Goal: Information Seeking & Learning: Learn about a topic

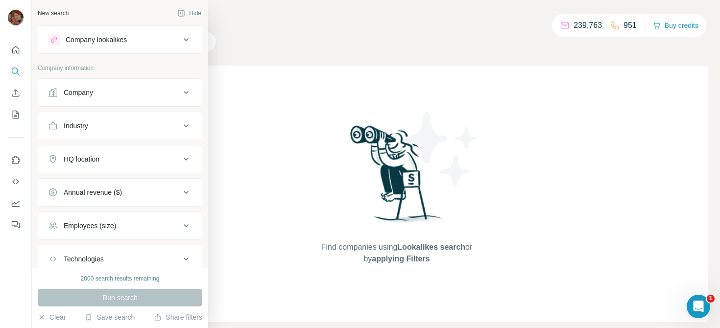
click at [140, 93] on div "Company" at bounding box center [114, 93] width 132 height 10
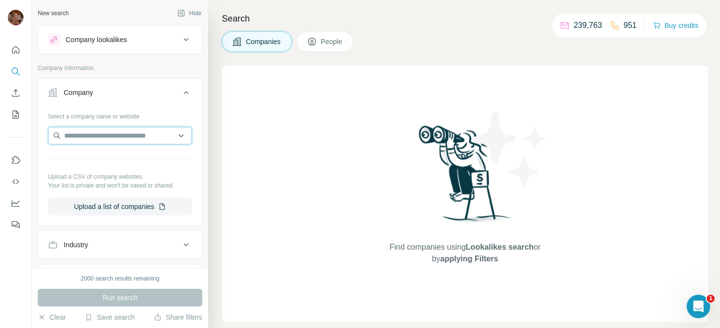
click at [140, 131] on input "text" at bounding box center [120, 136] width 144 height 18
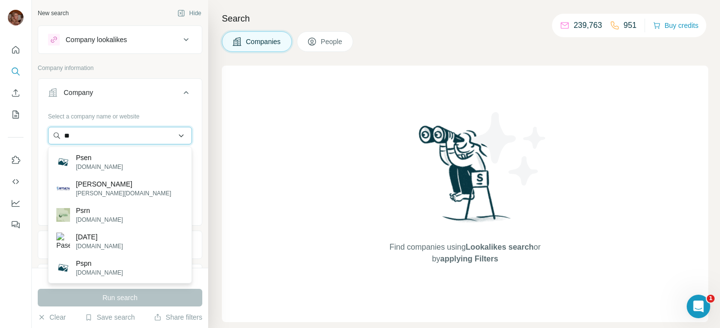
type input "*"
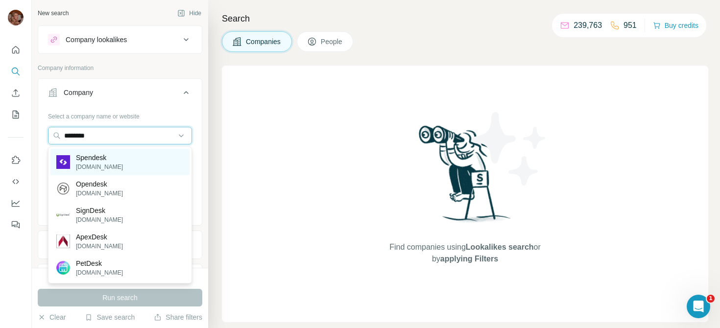
type input "********"
click at [123, 163] on div "Spendesk spendesk.com" at bounding box center [119, 162] width 139 height 26
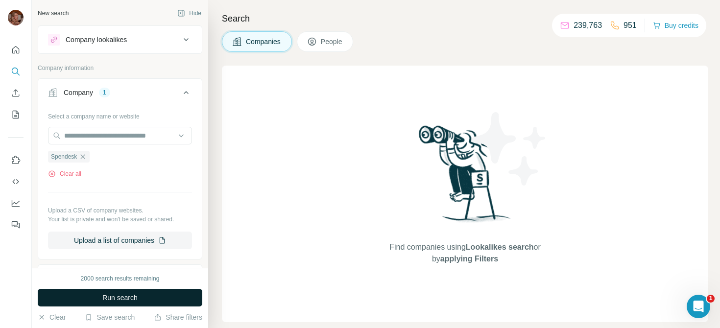
click at [136, 299] on span "Run search" at bounding box center [119, 298] width 35 height 10
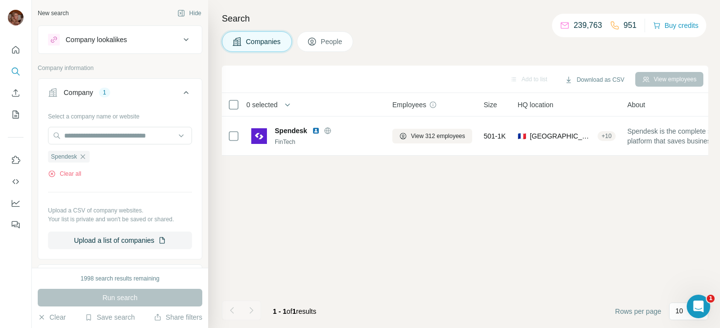
click at [336, 48] on button "People" at bounding box center [325, 41] width 57 height 21
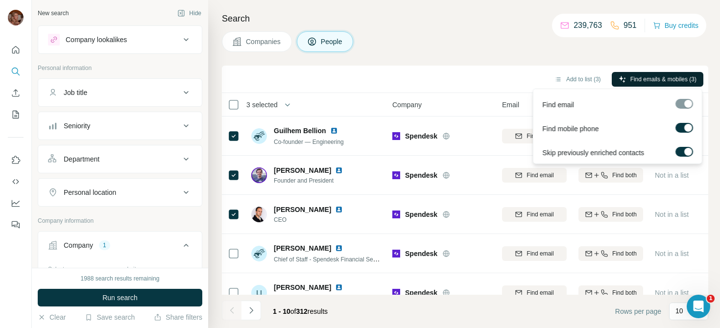
click at [633, 81] on span "Find emails & mobiles (3)" at bounding box center [663, 79] width 66 height 9
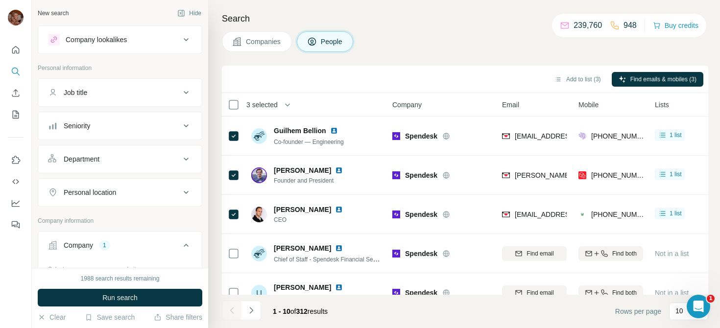
click at [140, 126] on div "Seniority" at bounding box center [114, 126] width 132 height 10
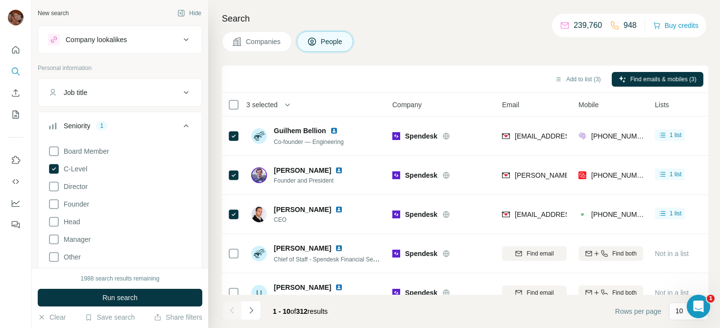
click at [112, 306] on div "1988 search results remaining Run search Clear Save search Share filters" at bounding box center [120, 298] width 176 height 60
click at [115, 299] on span "Run search" at bounding box center [119, 298] width 35 height 10
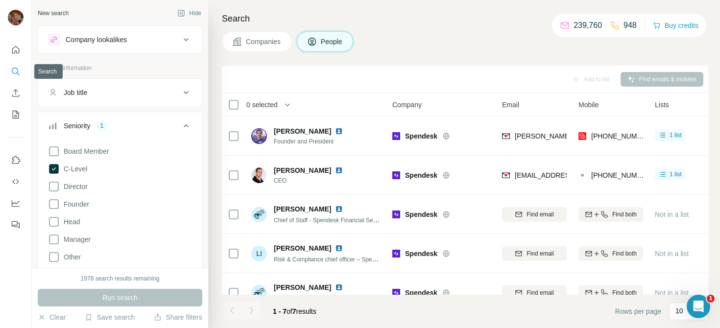
click at [14, 71] on icon "Search" at bounding box center [16, 72] width 10 height 10
click at [14, 51] on icon "Quick start" at bounding box center [15, 49] width 7 height 7
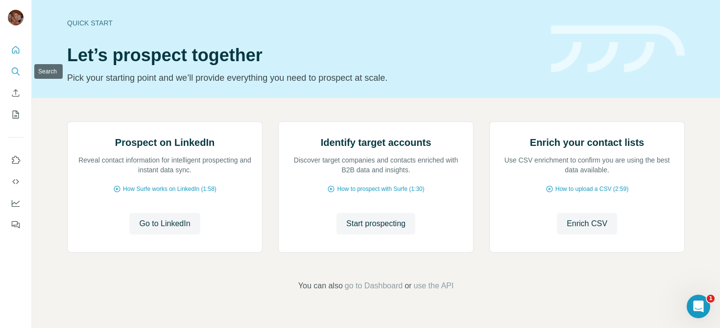
click at [14, 74] on icon "Search" at bounding box center [16, 72] width 10 height 10
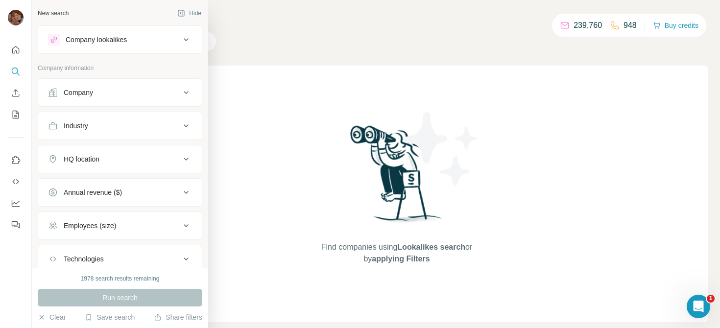
click at [186, 93] on icon at bounding box center [186, 92] width 5 height 3
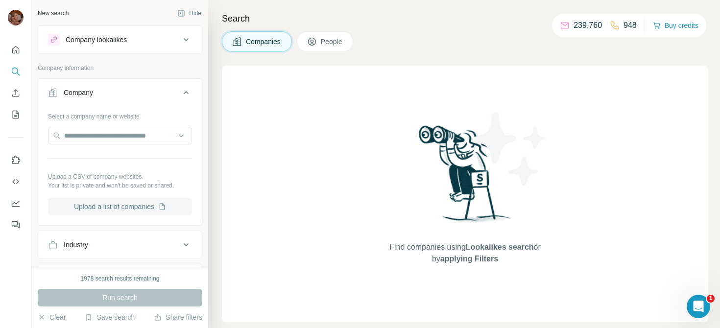
click at [95, 212] on button "Upload a list of companies" at bounding box center [120, 207] width 144 height 18
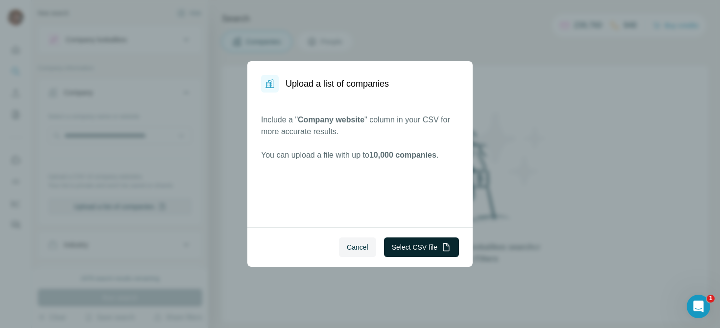
click at [415, 247] on button "Select CSV file" at bounding box center [421, 247] width 75 height 20
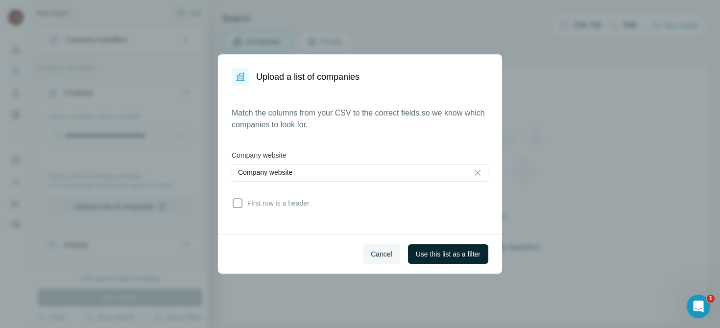
click at [431, 259] on button "Use this list as a filter" at bounding box center [448, 254] width 80 height 20
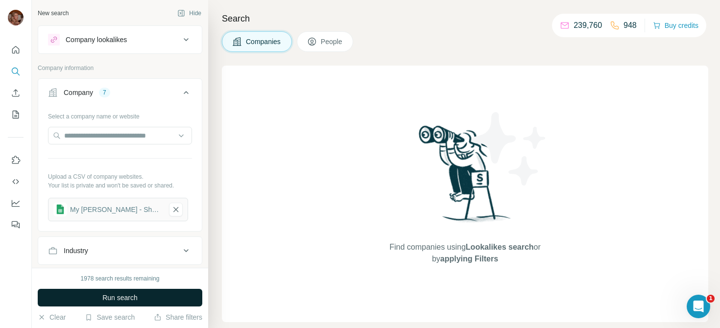
click at [131, 302] on span "Run search" at bounding box center [119, 298] width 35 height 10
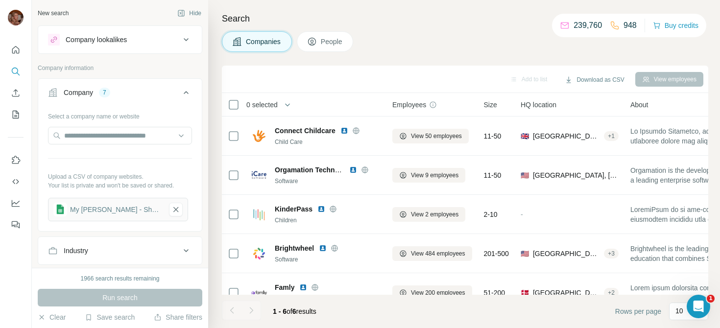
click at [333, 41] on span "People" at bounding box center [332, 42] width 23 height 10
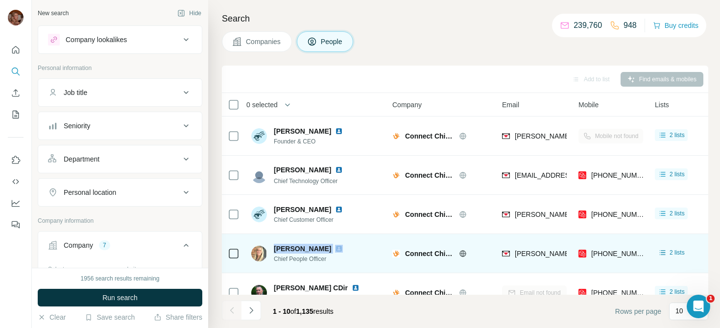
drag, startPoint x: 272, startPoint y: 249, endPoint x: 318, endPoint y: 250, distance: 46.0
click at [318, 250] on div "Sonia Hardy Chief People Officer" at bounding box center [302, 254] width 103 height 20
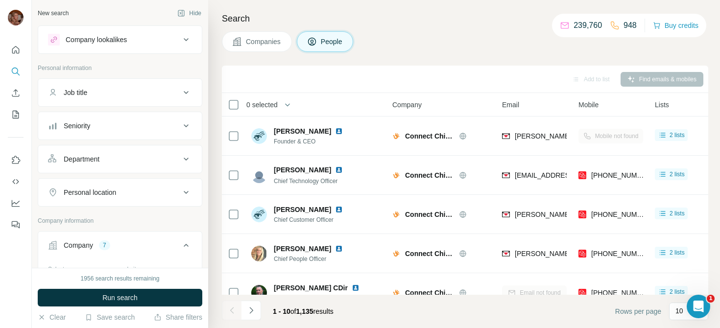
click at [221, 63] on div "Search Companies People Add to list Find emails & mobiles 0 selected People Com…" at bounding box center [464, 164] width 512 height 328
click at [216, 135] on div "Search Companies People Add to list Find emails & mobiles 0 selected People Com…" at bounding box center [464, 164] width 512 height 328
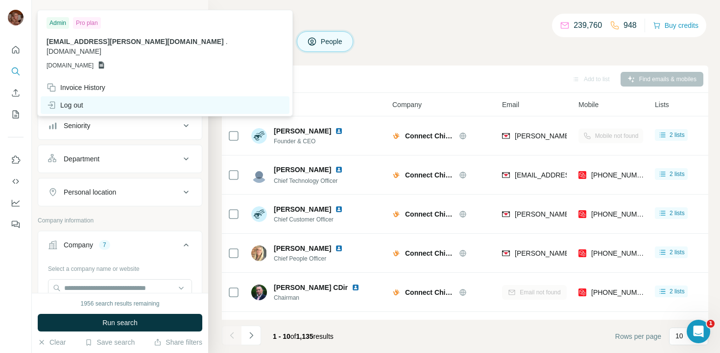
click at [83, 100] on div "Log out" at bounding box center [65, 105] width 37 height 10
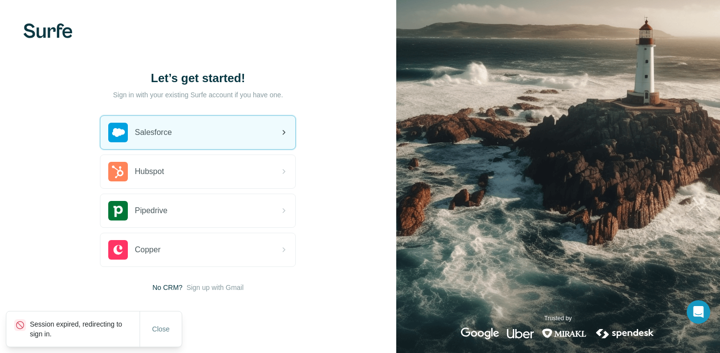
click at [210, 140] on div "Salesforce" at bounding box center [197, 132] width 195 height 33
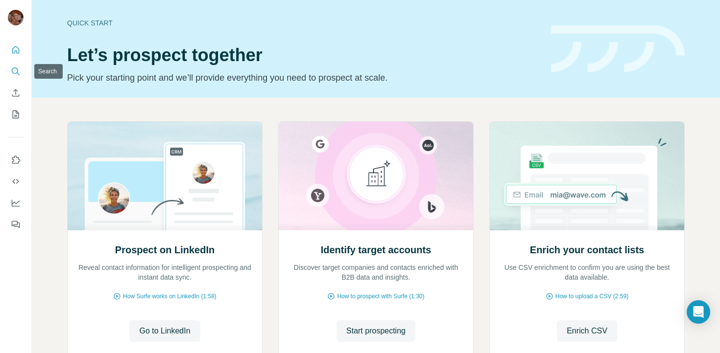
click at [16, 76] on button "Search" at bounding box center [16, 72] width 16 height 18
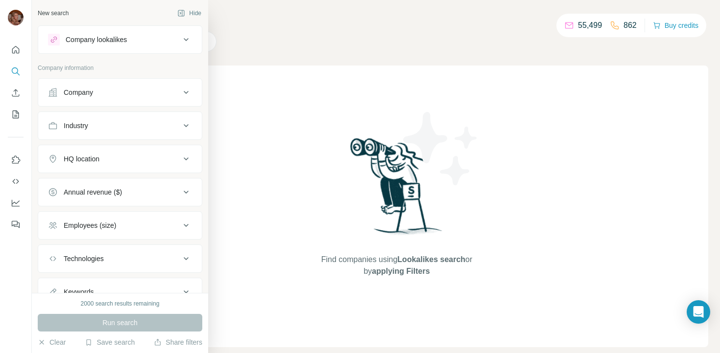
click at [108, 91] on div "Company" at bounding box center [114, 93] width 132 height 10
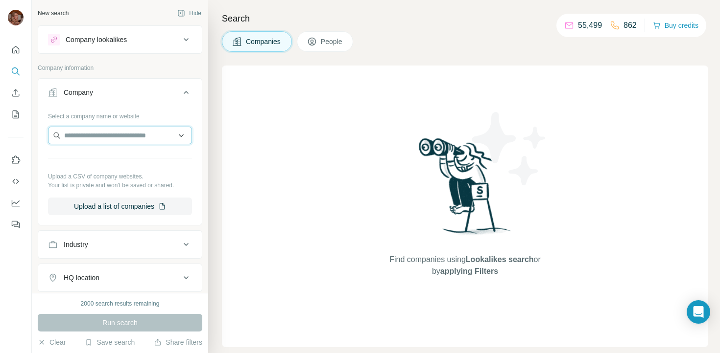
click at [101, 134] on input "text" at bounding box center [120, 136] width 144 height 18
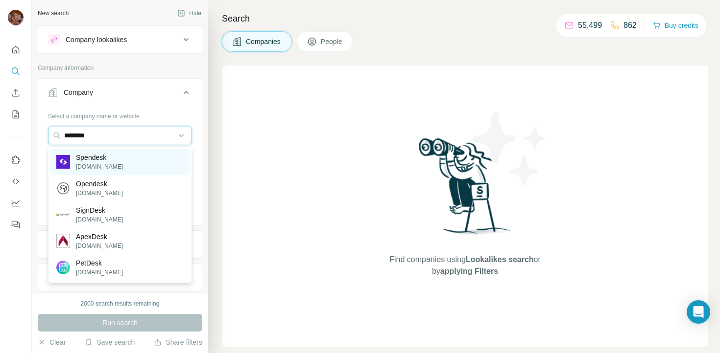
type input "********"
click at [126, 159] on div "Spendesk spendesk.com" at bounding box center [119, 162] width 139 height 26
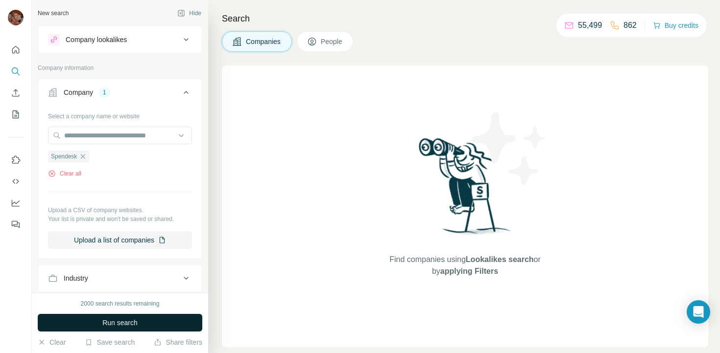
click at [142, 320] on button "Run search" at bounding box center [120, 323] width 164 height 18
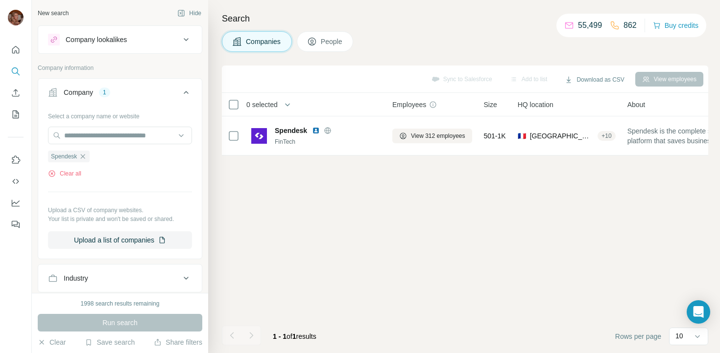
click at [330, 47] on button "People" at bounding box center [325, 41] width 57 height 21
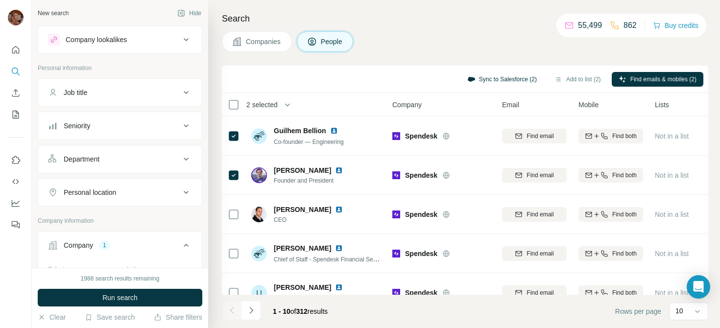
click at [490, 81] on button "Sync to Salesforce (2)" at bounding box center [501, 79] width 83 height 15
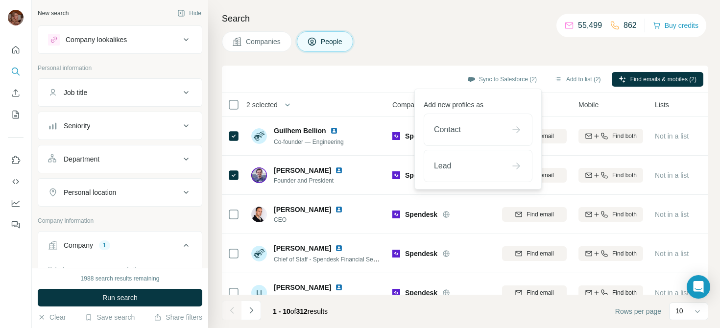
click at [127, 40] on div "Company lookalikes" at bounding box center [96, 40] width 61 height 10
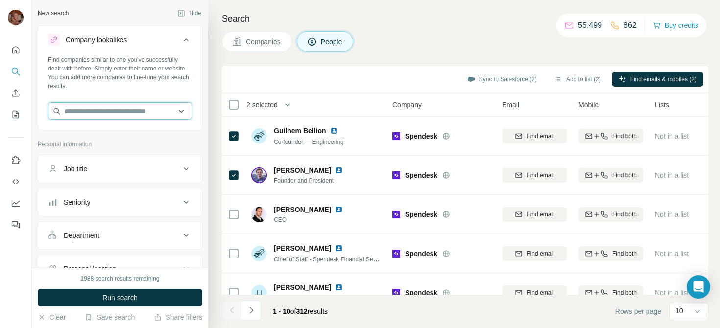
click at [114, 106] on input "text" at bounding box center [120, 111] width 144 height 18
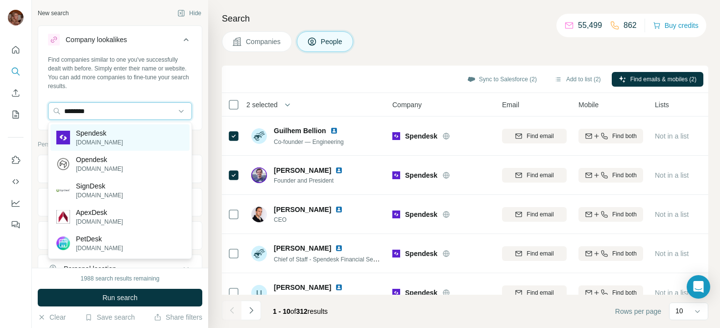
type input "********"
click at [102, 135] on p "Spendesk" at bounding box center [99, 133] width 47 height 10
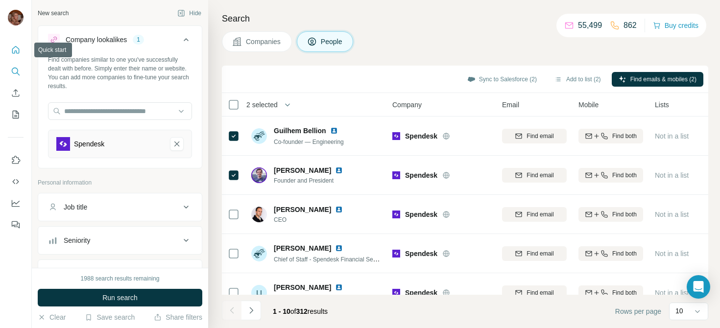
click at [15, 47] on icon "Quick start" at bounding box center [16, 50] width 10 height 10
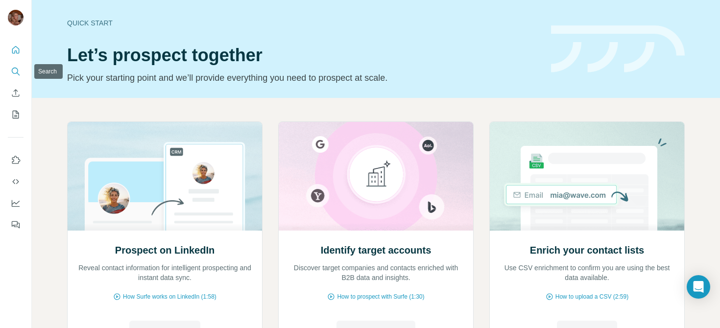
click at [15, 72] on icon "Search" at bounding box center [16, 72] width 10 height 10
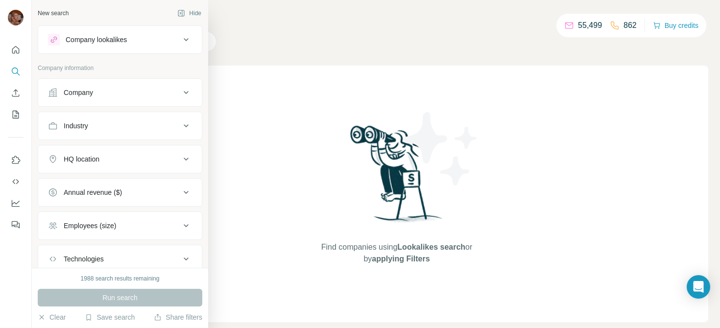
click at [113, 44] on div "Company lookalikes" at bounding box center [96, 40] width 61 height 10
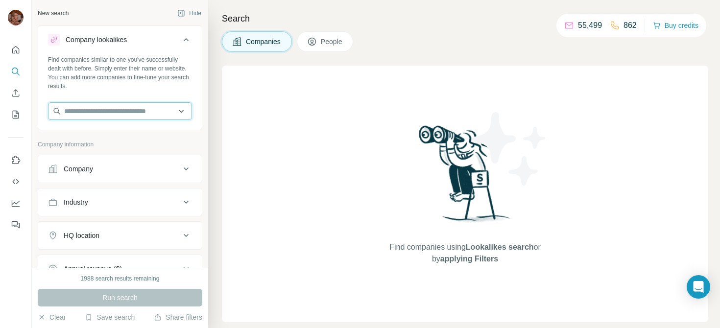
click at [109, 115] on input "text" at bounding box center [120, 111] width 144 height 18
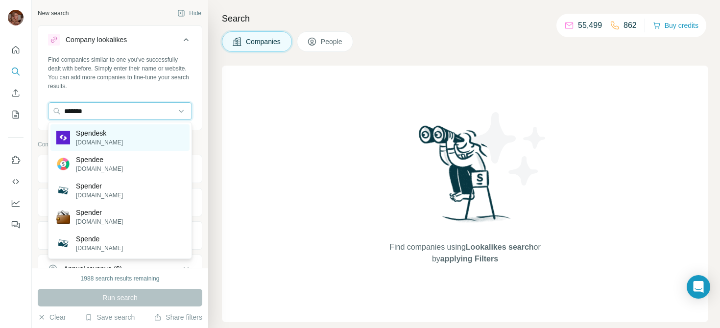
type input "*******"
click at [128, 140] on div "Spendesk spendesk.com" at bounding box center [119, 137] width 139 height 26
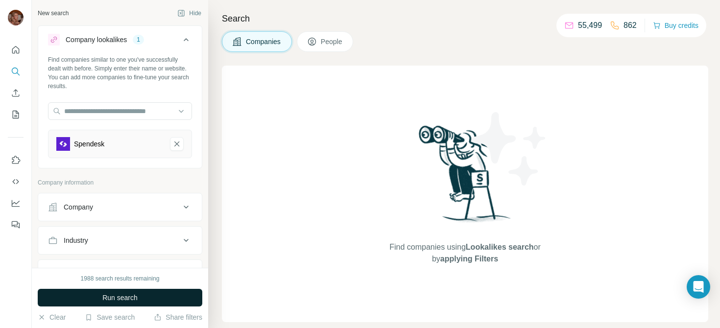
click at [118, 296] on span "Run search" at bounding box center [119, 298] width 35 height 10
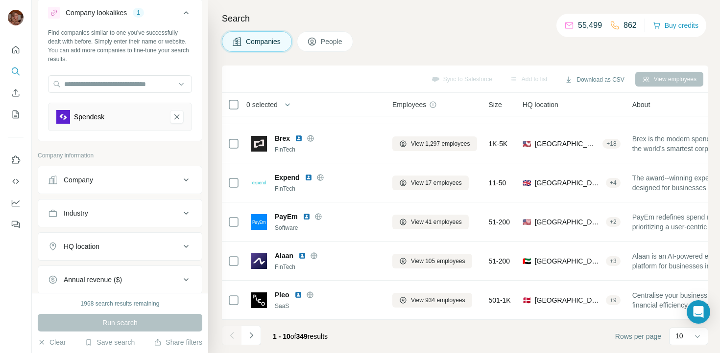
scroll to position [188, 0]
